Goal: Use online tool/utility: Utilize a website feature to perform a specific function

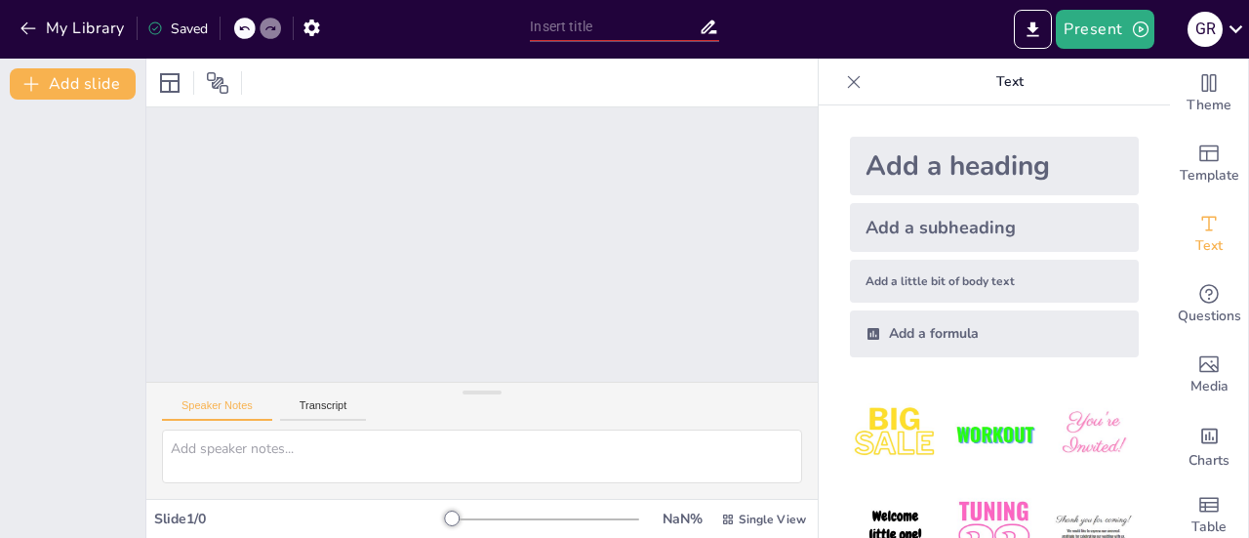
click at [503, 17] on div "My Library Saved" at bounding box center [260, 27] width 520 height 35
drag, startPoint x: 484, startPoint y: 17, endPoint x: 399, endPoint y: 61, distance: 96.0
click at [399, 61] on div at bounding box center [481, 83] width 671 height 48
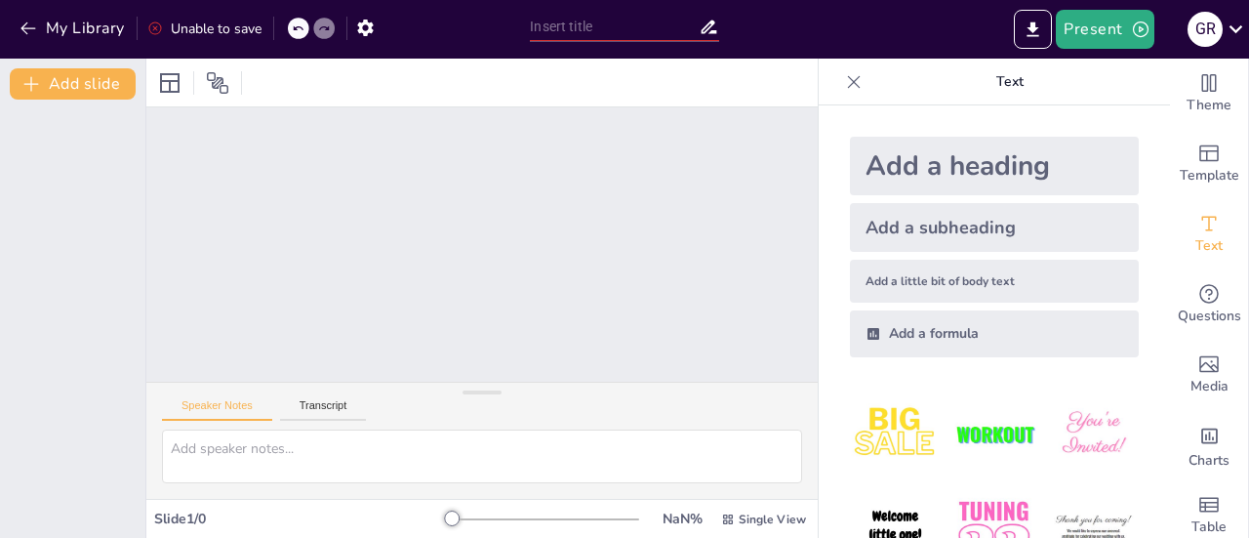
click at [399, 61] on div at bounding box center [481, 83] width 671 height 48
click at [1151, 34] on button "Present" at bounding box center [1105, 29] width 98 height 39
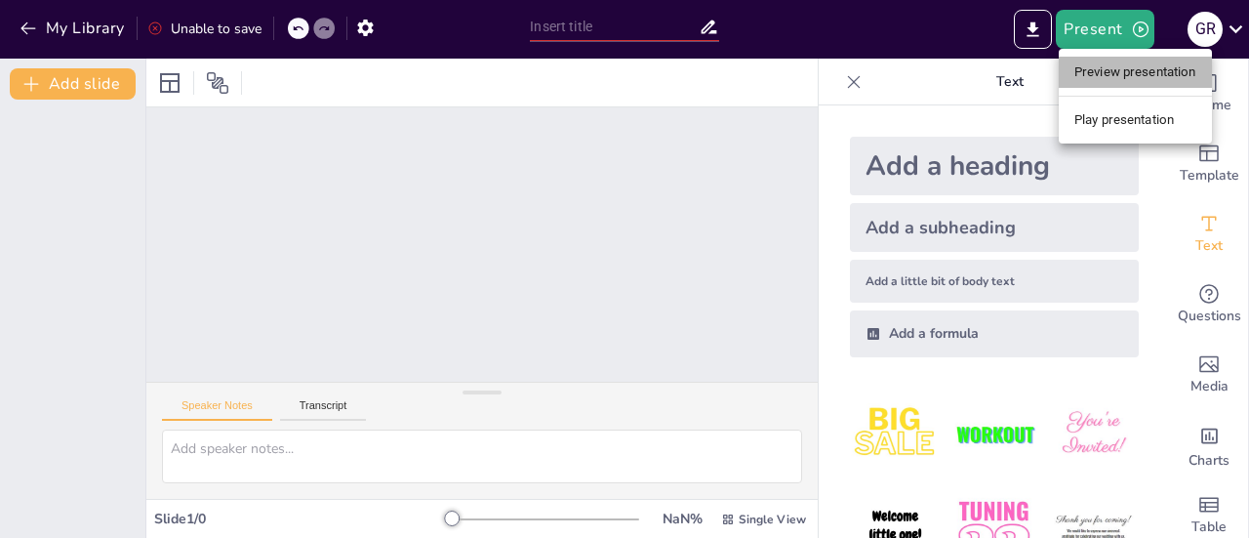
click at [1118, 60] on li "Preview presentation" at bounding box center [1134, 72] width 153 height 31
